Goal: Task Accomplishment & Management: Manage account settings

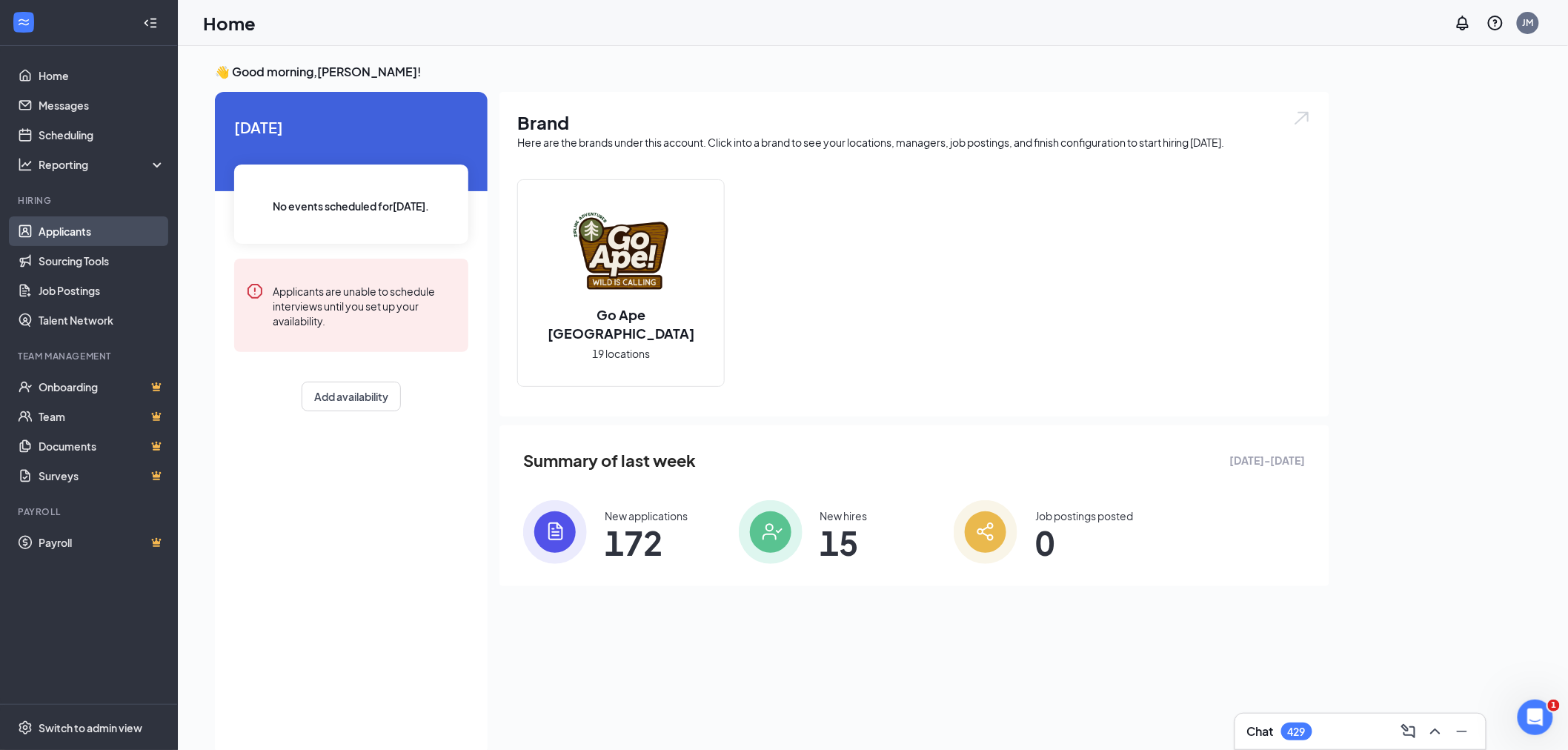
click at [49, 241] on link "Applicants" at bounding box center [102, 231] width 127 height 30
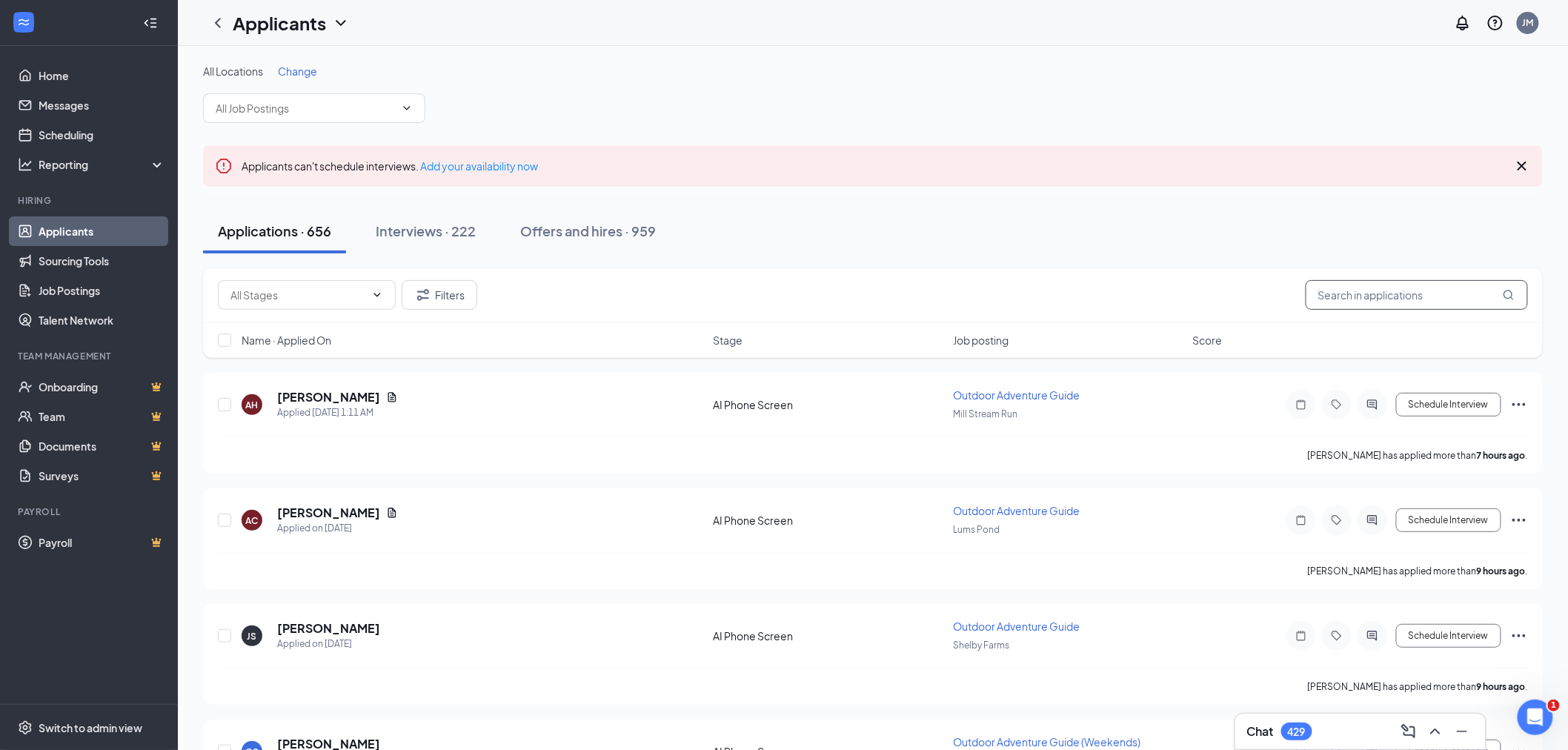
click at [1337, 291] on input "text" at bounding box center [1417, 295] width 223 height 30
type input "rose"
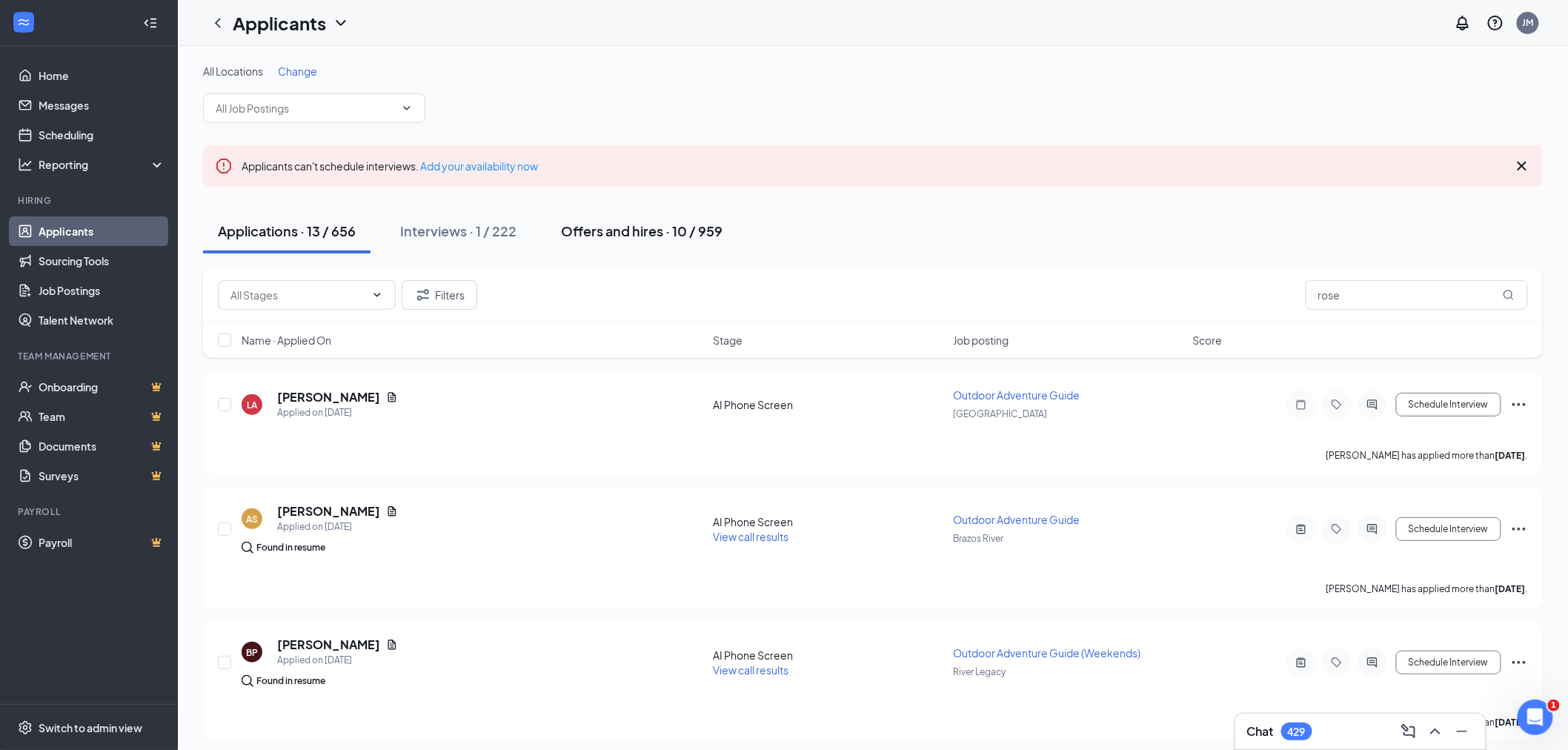
click at [634, 233] on div "Offers and hires · 10 / 959" at bounding box center [642, 231] width 161 height 18
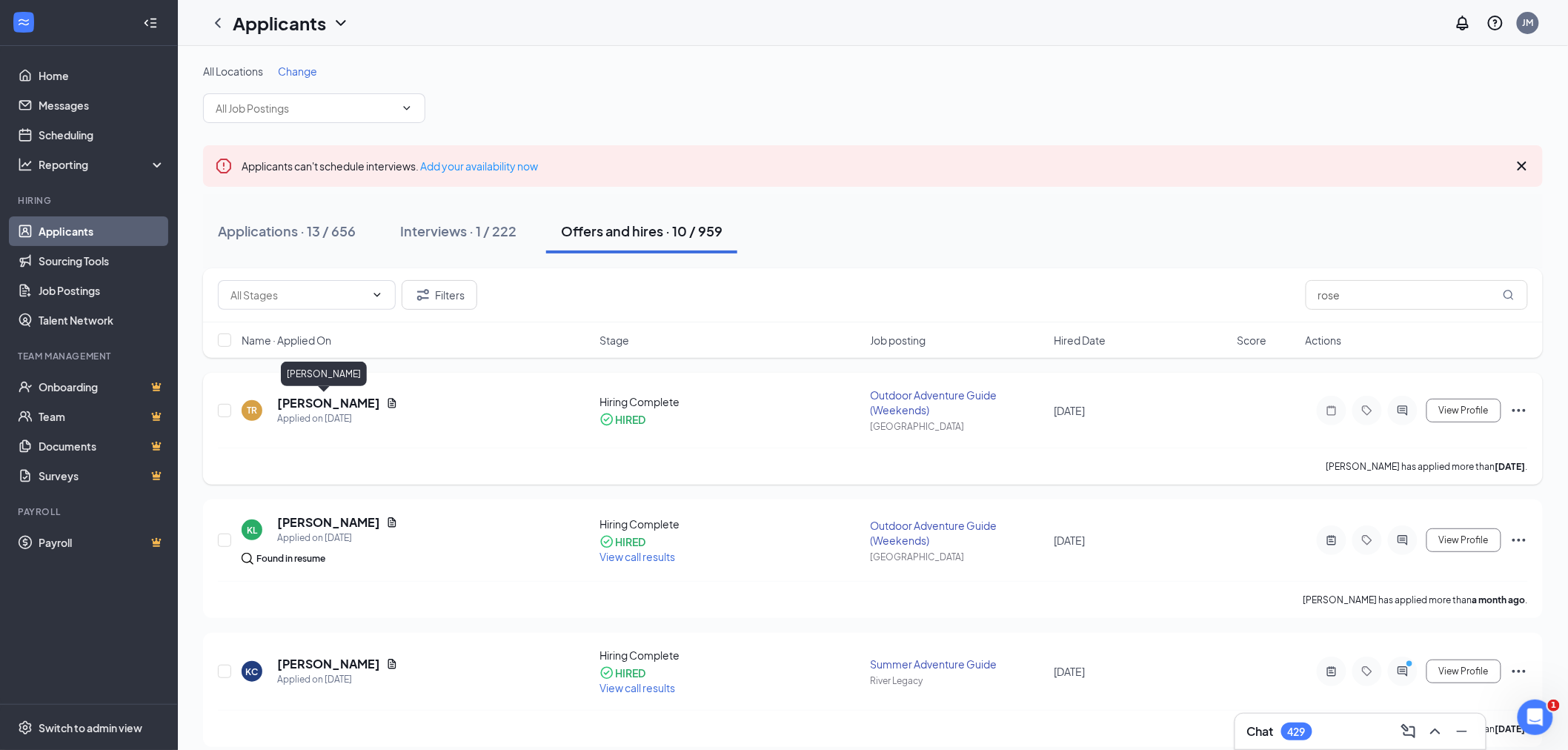
click at [331, 403] on h5 "[PERSON_NAME]" at bounding box center [329, 403] width 103 height 17
